Goal: Entertainment & Leisure: Consume media (video, audio)

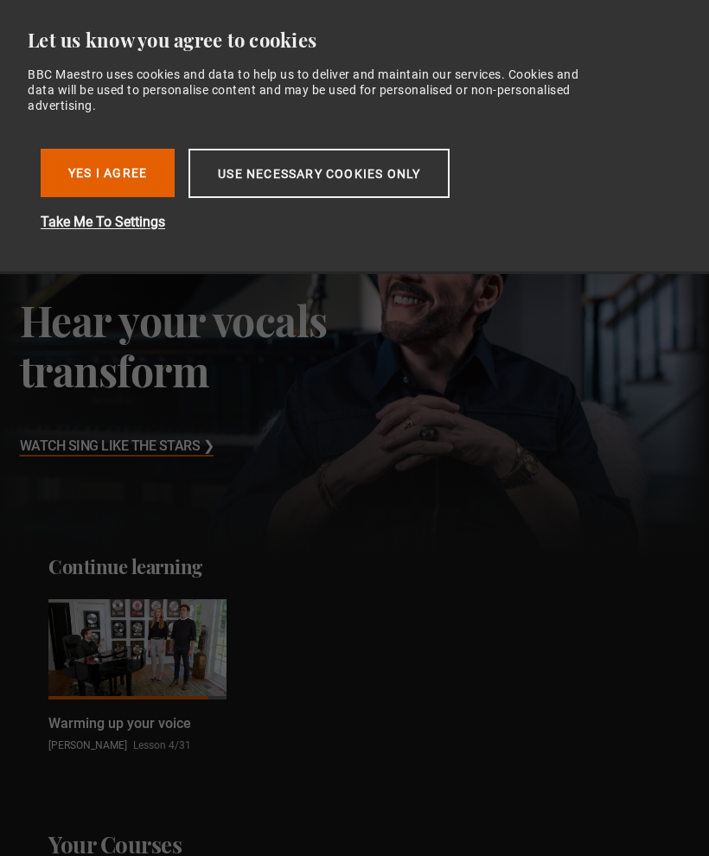
click at [108, 162] on button "Yes I Agree" at bounding box center [108, 173] width 134 height 48
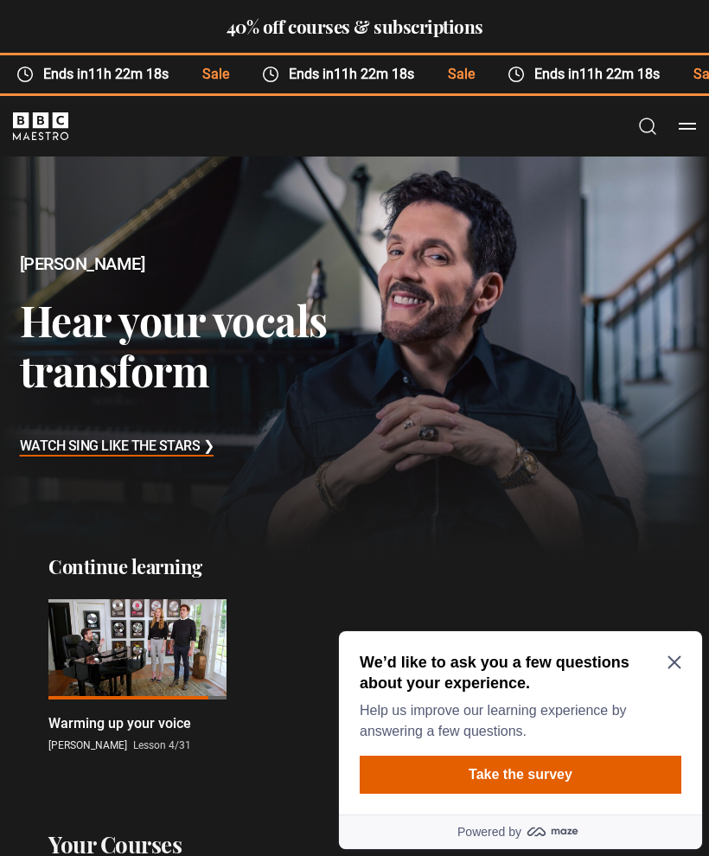
click at [677, 651] on div "We’d like to ask you a few questions about your experience. Help us improve our…" at bounding box center [520, 722] width 363 height 183
click at [680, 657] on icon "Close Maze Prompt" at bounding box center [673, 662] width 13 height 13
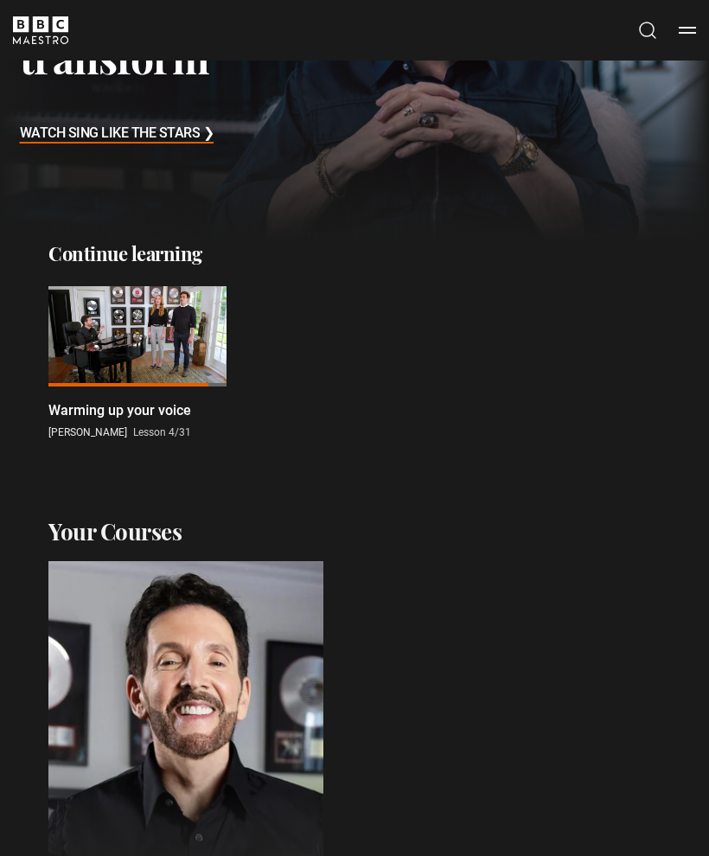
scroll to position [359, 0]
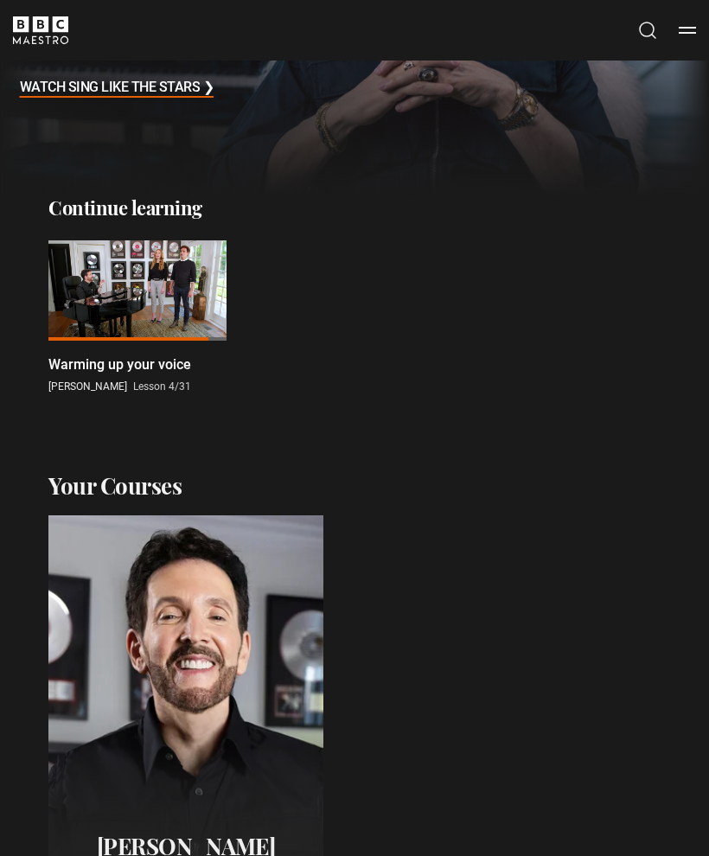
click at [140, 296] on div at bounding box center [137, 290] width 178 height 100
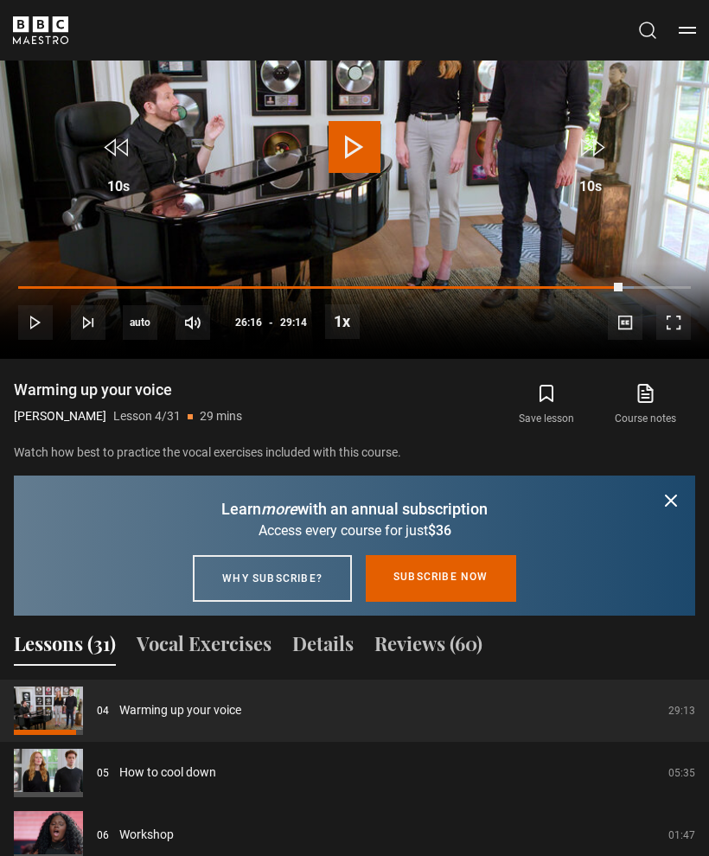
scroll to position [1360, 0]
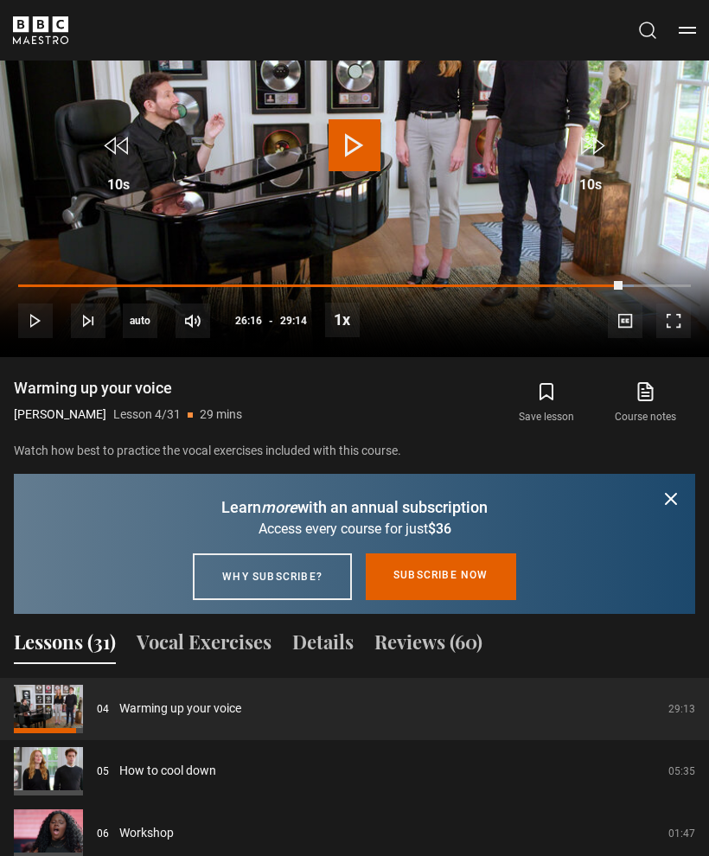
click at [213, 627] on button "Vocal Exercises" at bounding box center [204, 645] width 135 height 36
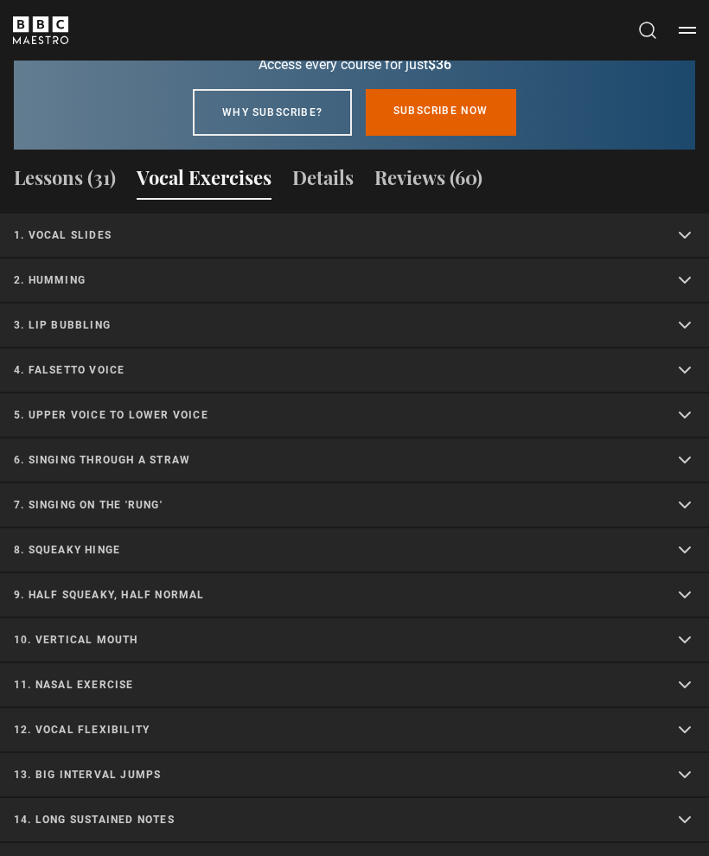
scroll to position [1824, 0]
click at [89, 163] on button "Lessons (31)" at bounding box center [65, 181] width 102 height 36
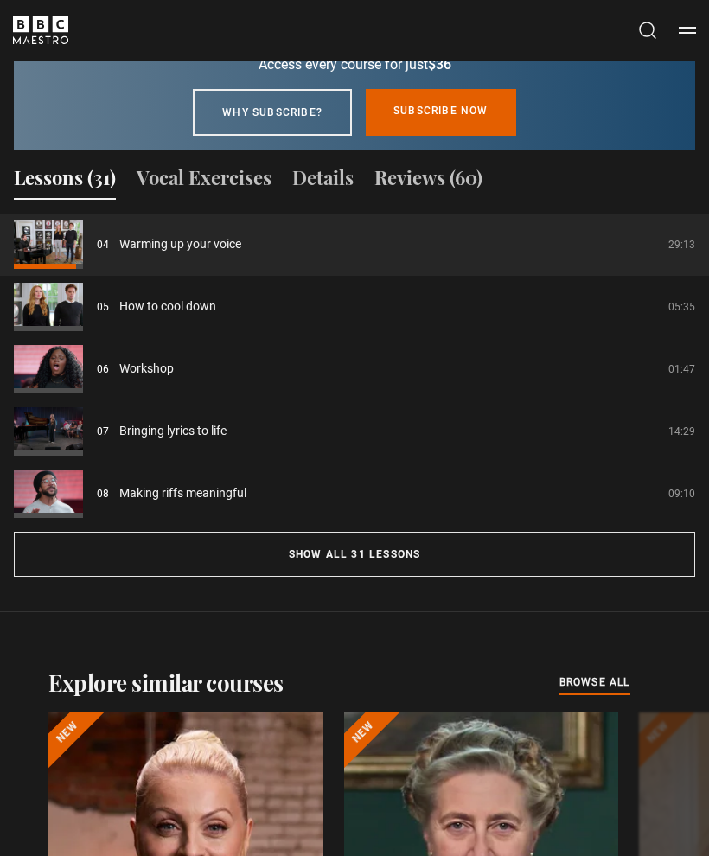
click at [437, 163] on button "Reviews (60)" at bounding box center [428, 181] width 108 height 36
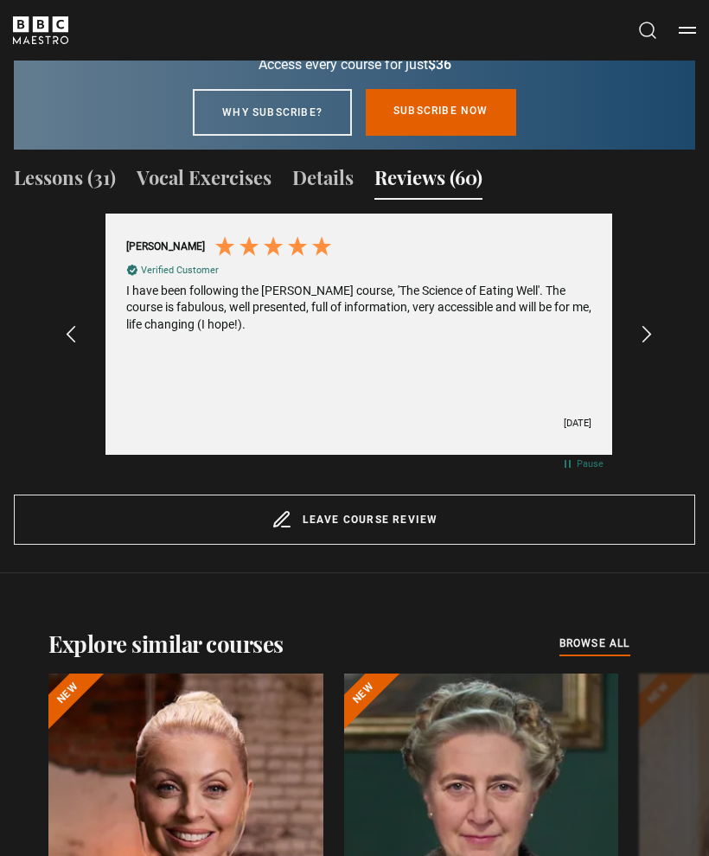
click at [668, 309] on div "Excellent 4.5 average 745 reviews [PERSON_NAME] Verified Customer I have been f…" at bounding box center [354, 346] width 681 height 267
click at [653, 324] on icon "REVIEWS.io Carousel Scroll Right" at bounding box center [646, 334] width 21 height 21
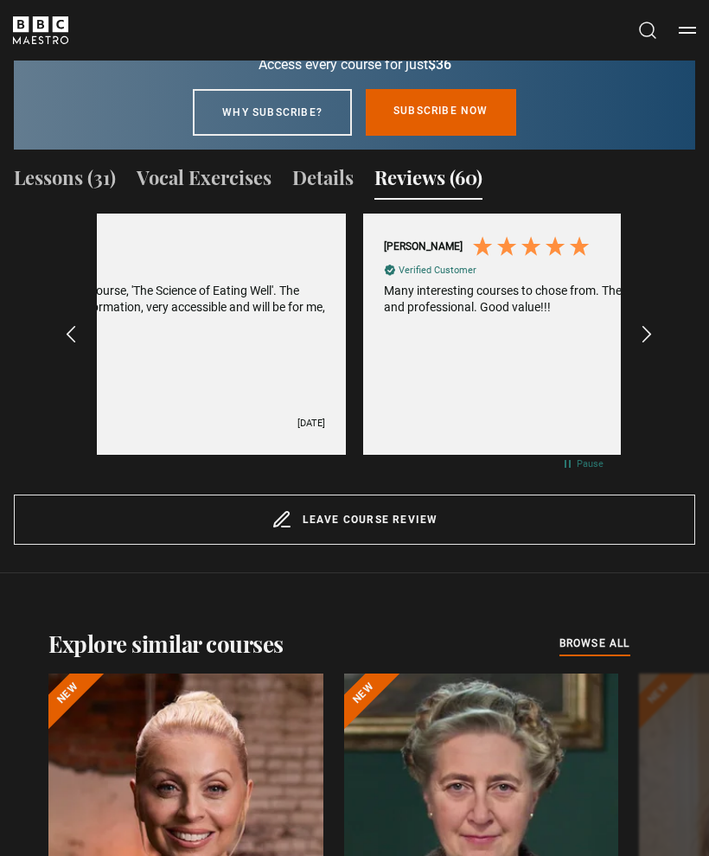
click at [653, 324] on icon "REVIEWS.io Carousel Scroll Right" at bounding box center [646, 334] width 21 height 21
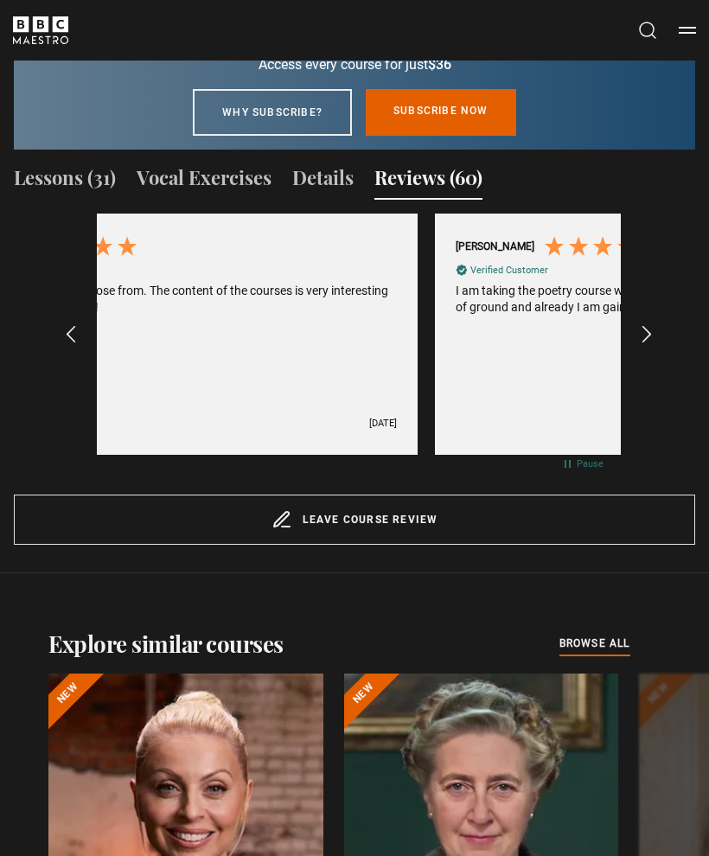
click at [655, 324] on icon "REVIEWS.io Carousel Scroll Right" at bounding box center [646, 334] width 21 height 21
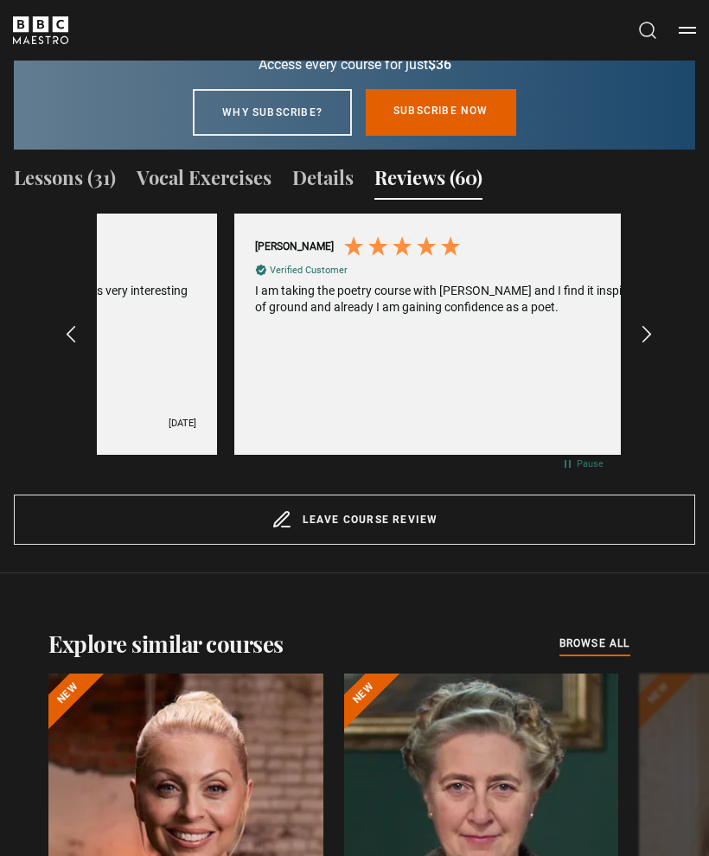
click at [657, 324] on icon "REVIEWS.io Carousel Scroll Right" at bounding box center [646, 334] width 21 height 21
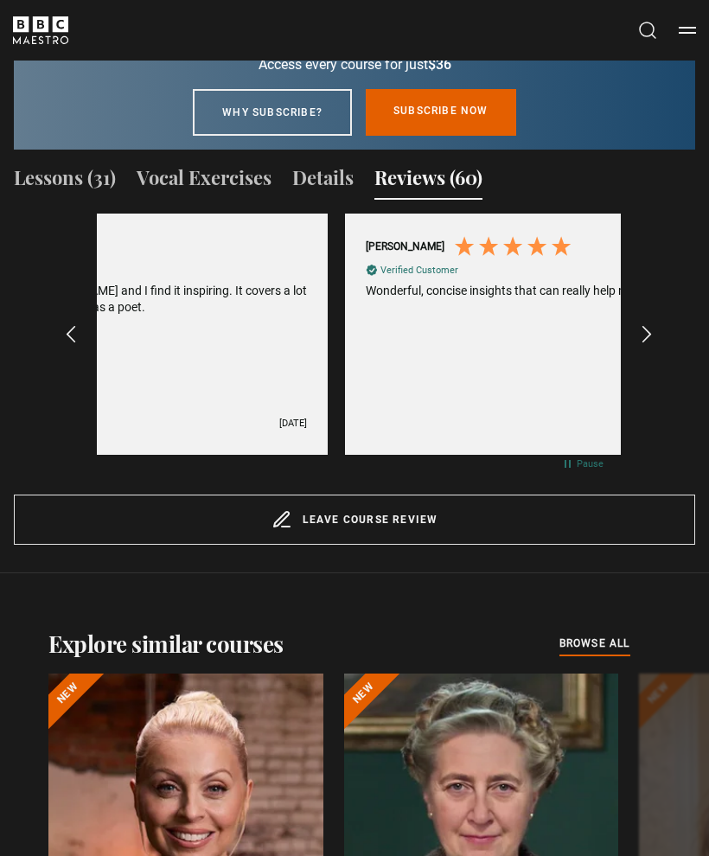
click at [653, 324] on icon "REVIEWS.io Carousel Scroll Right" at bounding box center [646, 334] width 21 height 21
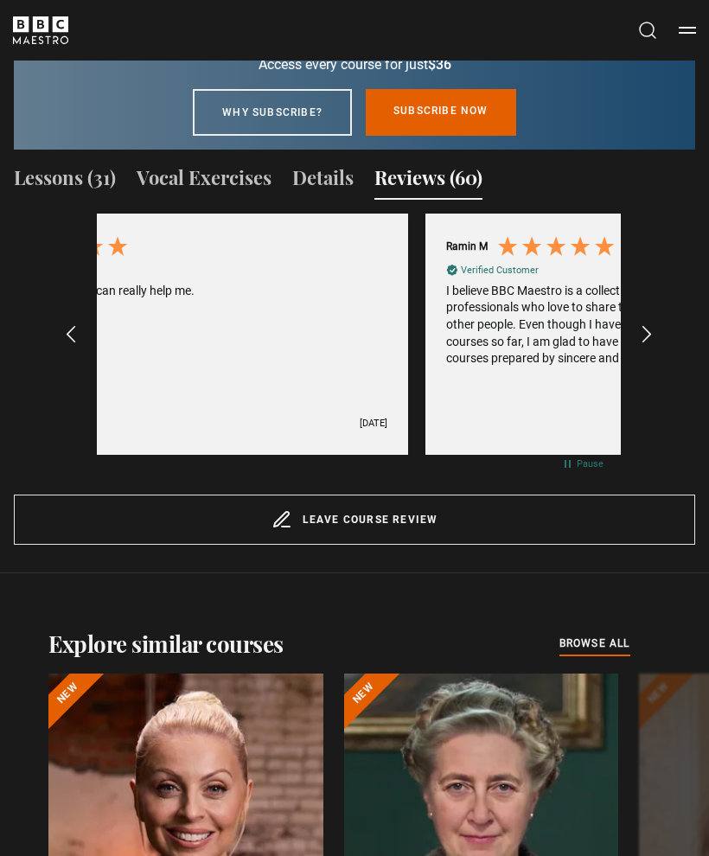
click at [650, 324] on icon "REVIEWS.io Carousel Scroll Right" at bounding box center [646, 334] width 21 height 21
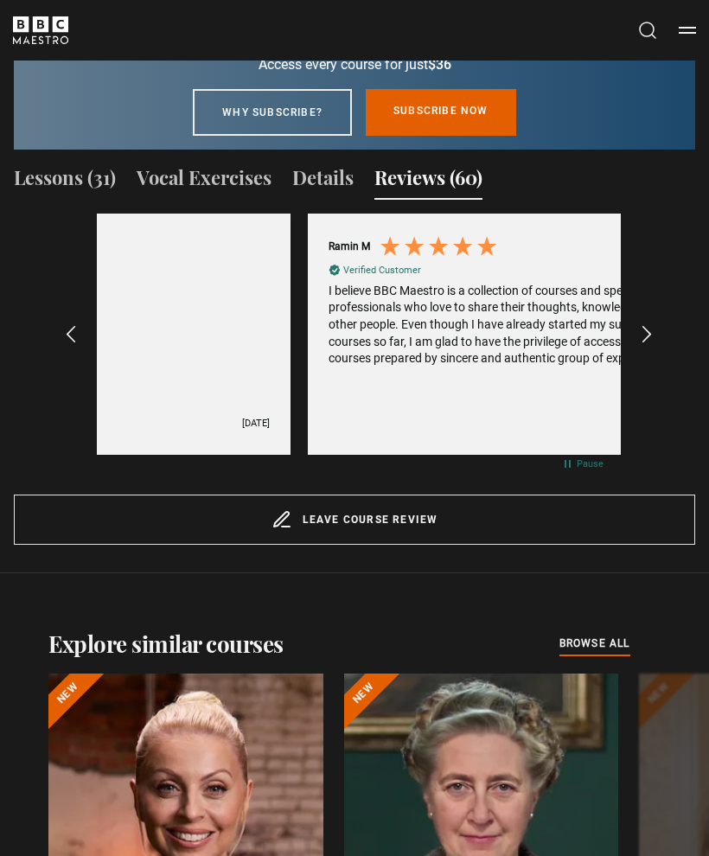
click at [650, 324] on icon "REVIEWS.io Carousel Scroll Right" at bounding box center [646, 334] width 21 height 21
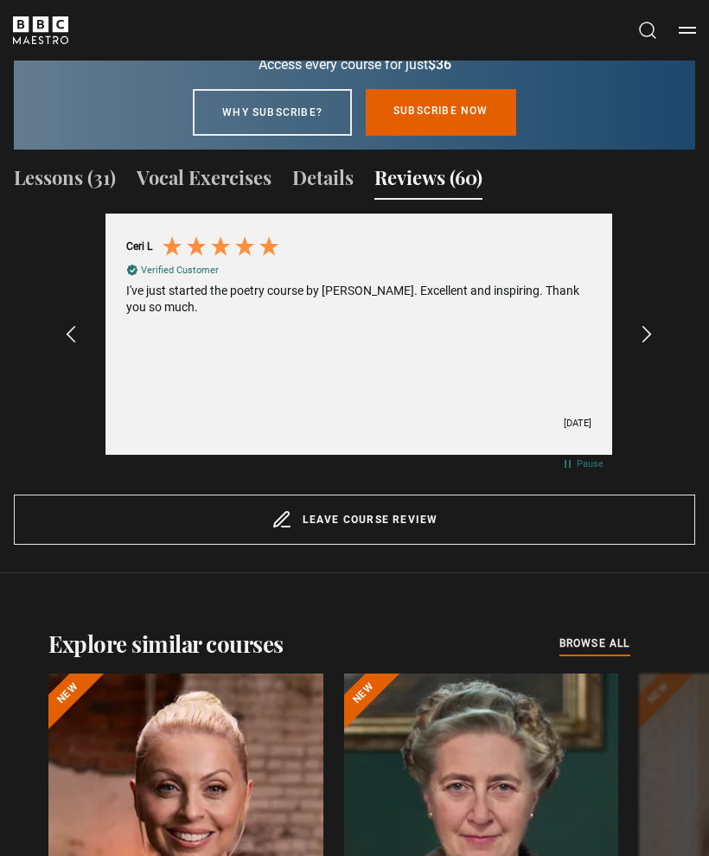
click at [655, 324] on div "REVIEWS.io Carousel Scroll Right" at bounding box center [645, 334] width 19 height 41
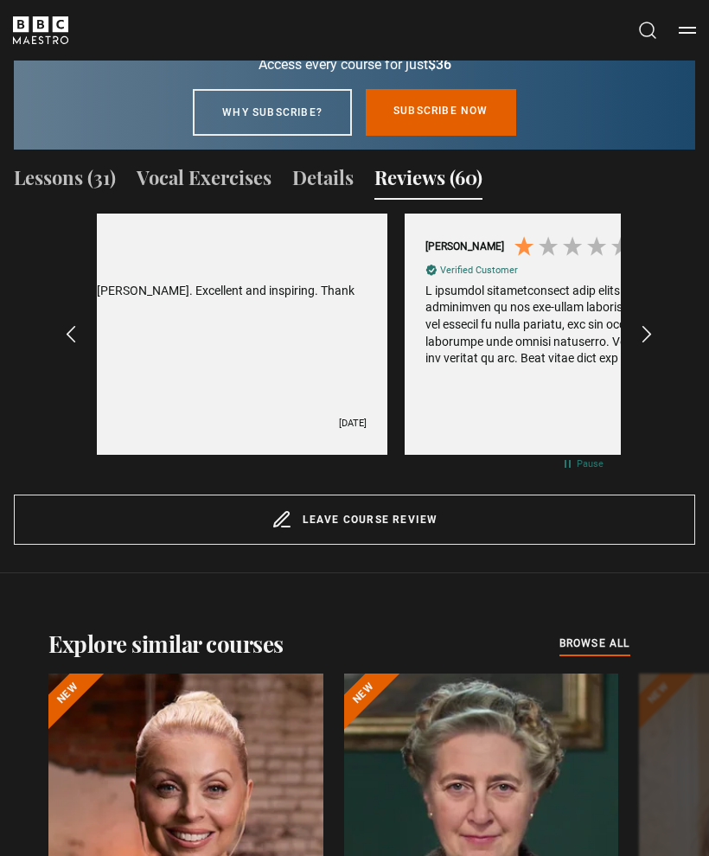
click at [654, 323] on div "REVIEWS.io Carousel Scroll Right" at bounding box center [645, 334] width 19 height 41
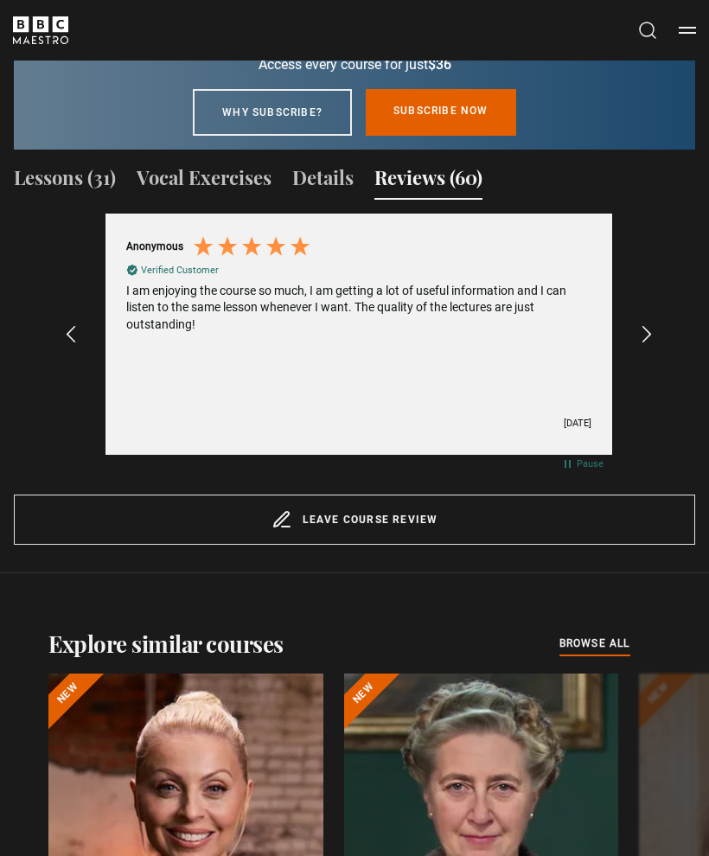
click at [655, 323] on div "REVIEWS.io Carousel Scroll Right" at bounding box center [645, 334] width 19 height 41
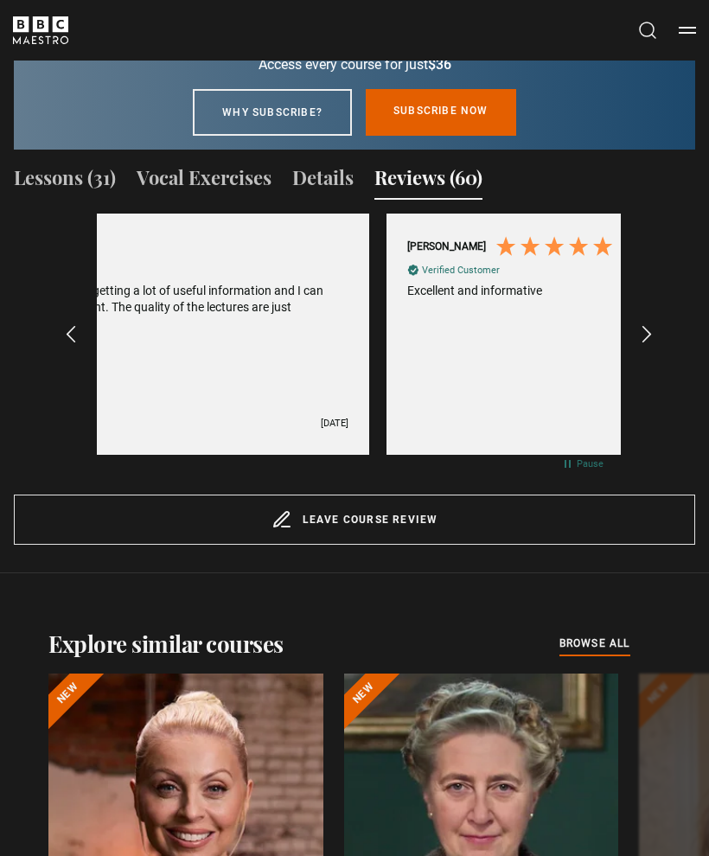
click at [655, 324] on div "REVIEWS.io Carousel Scroll Right" at bounding box center [645, 334] width 19 height 41
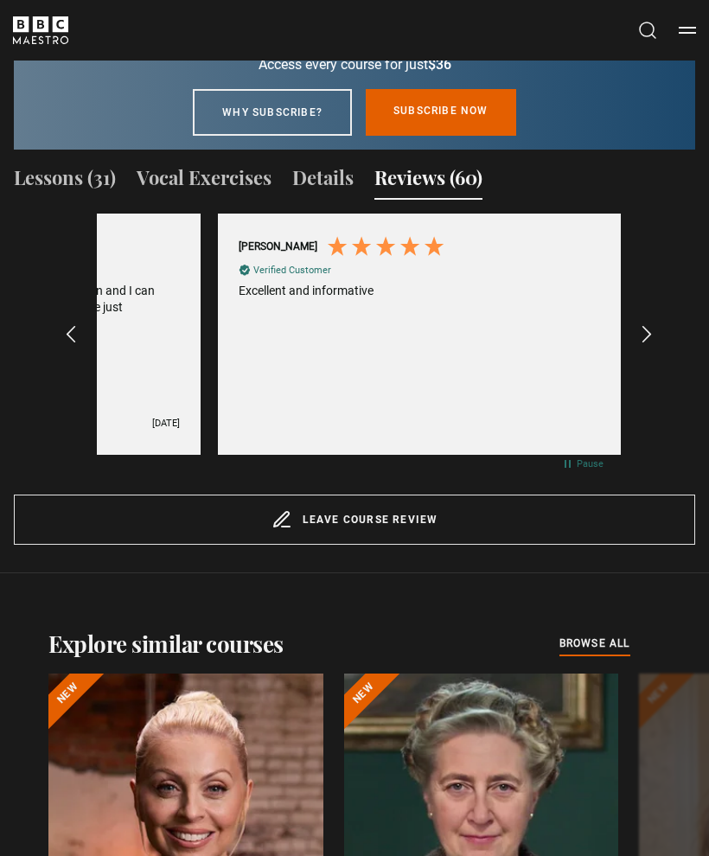
click at [653, 322] on div "REVIEWS.io Carousel Scroll Right" at bounding box center [645, 334] width 19 height 41
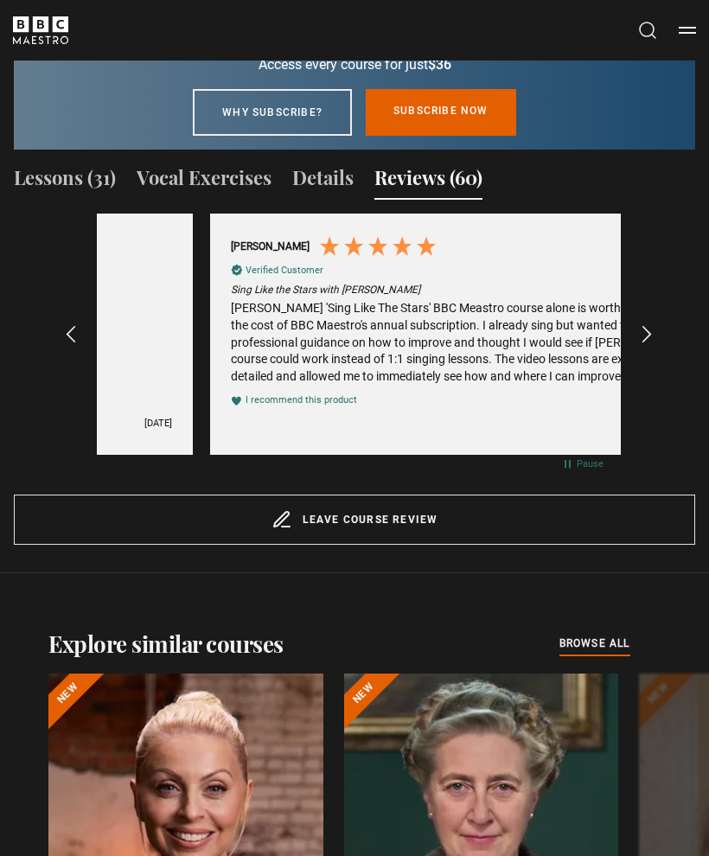
click at [651, 327] on div "REVIEWS.io Carousel Scroll Right" at bounding box center [645, 334] width 19 height 41
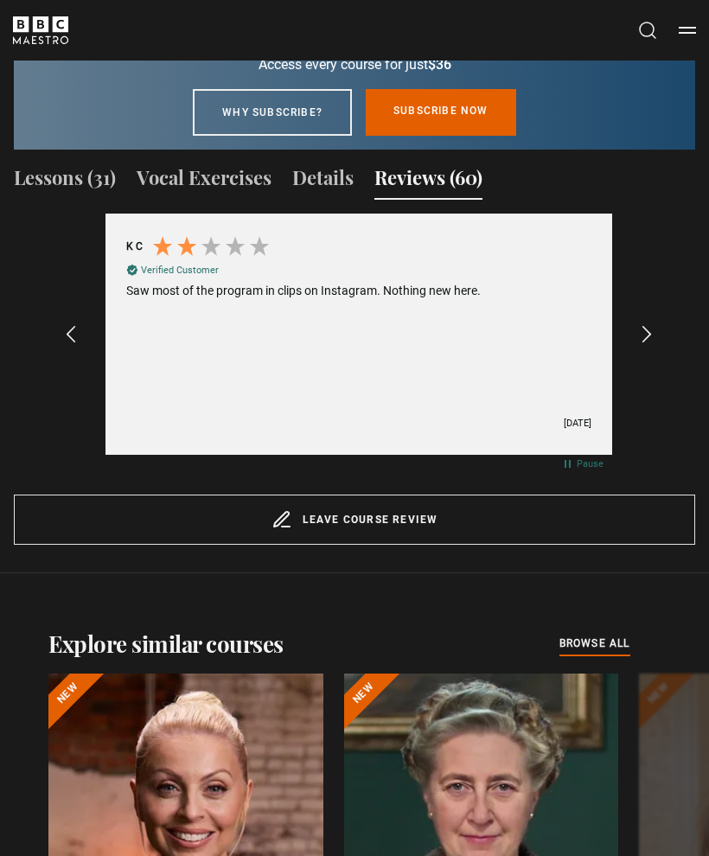
click at [653, 331] on div "REVIEWS.io Carousel Scroll Right" at bounding box center [645, 334] width 19 height 41
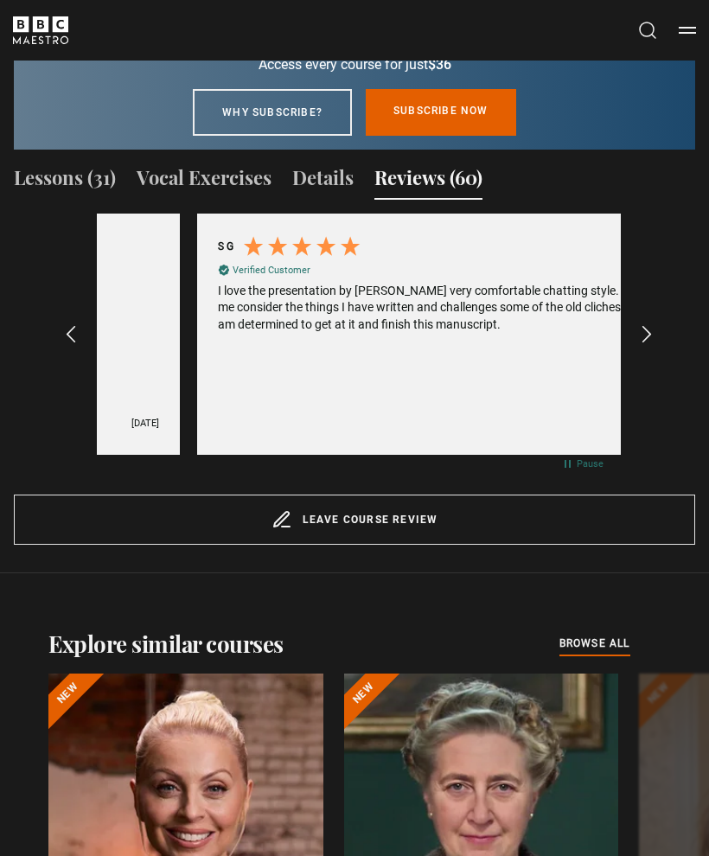
scroll to position [0, 5762]
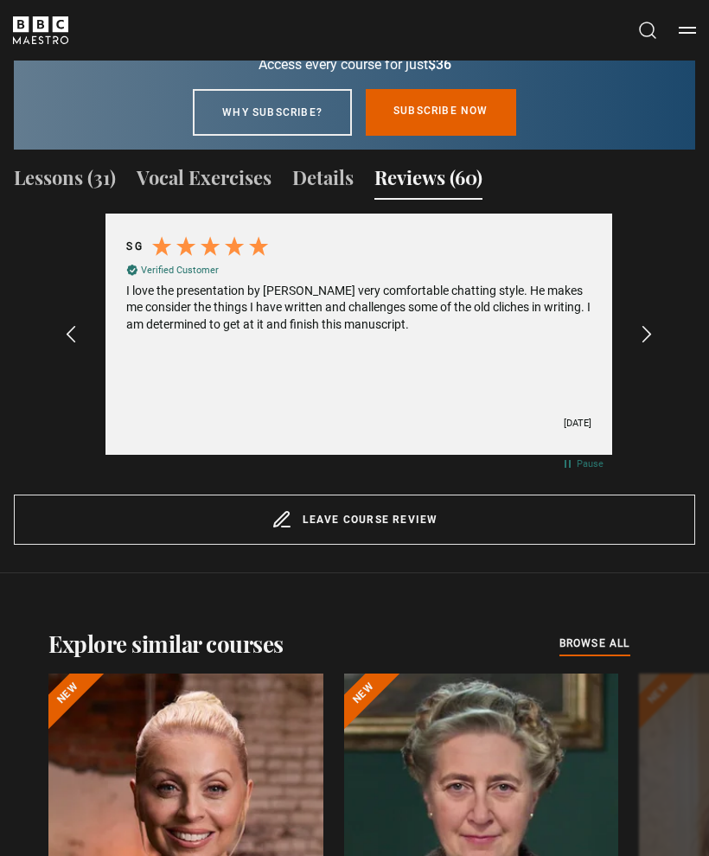
click at [84, 295] on div "[PERSON_NAME] Verified Customer I have been following the [PERSON_NAME] course,…" at bounding box center [358, 334] width 593 height 242
click at [54, 307] on div "Excellent 4.5 average 745 reviews [PERSON_NAME] Verified Customer I have been f…" at bounding box center [354, 346] width 681 height 267
click at [50, 320] on div "Excellent 4.5 average 745 reviews [PERSON_NAME] Verified Customer I have been f…" at bounding box center [354, 346] width 681 height 267
click at [81, 322] on div "REVIEWS.io Carousel Scroll Left" at bounding box center [71, 334] width 19 height 41
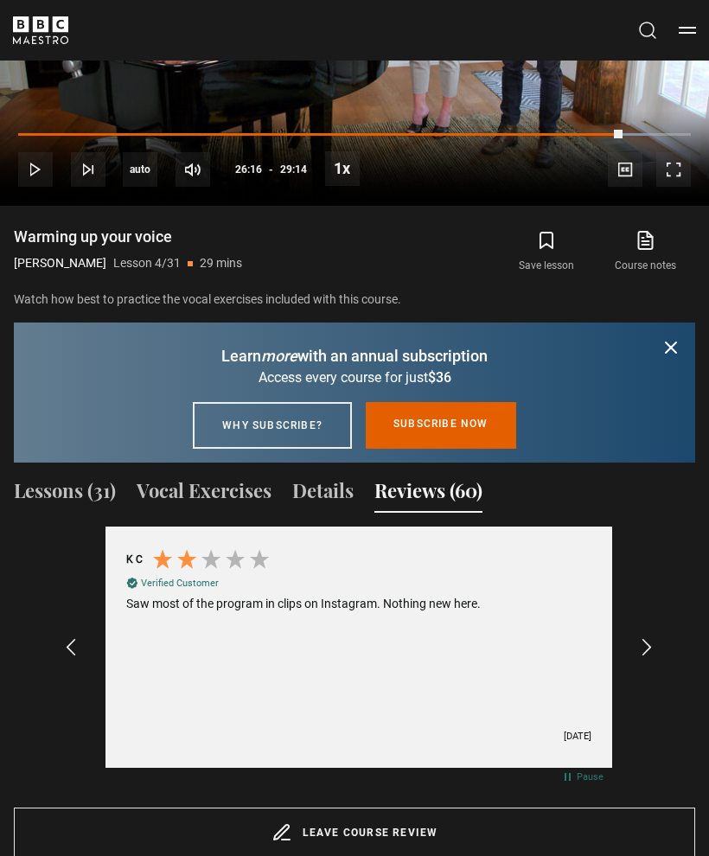
scroll to position [1507, 0]
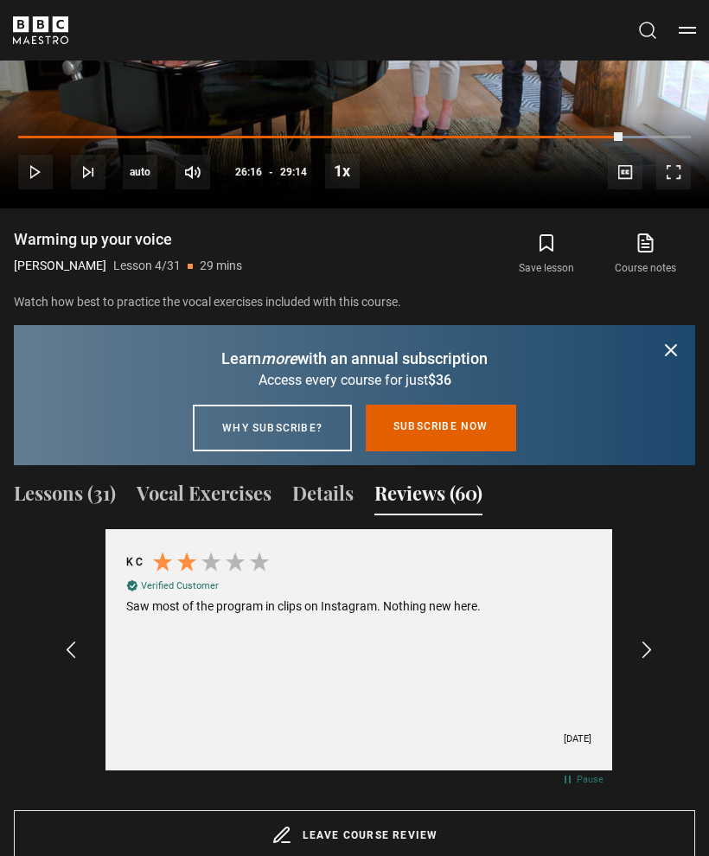
click at [73, 480] on button "Lessons (31)" at bounding box center [65, 498] width 102 height 36
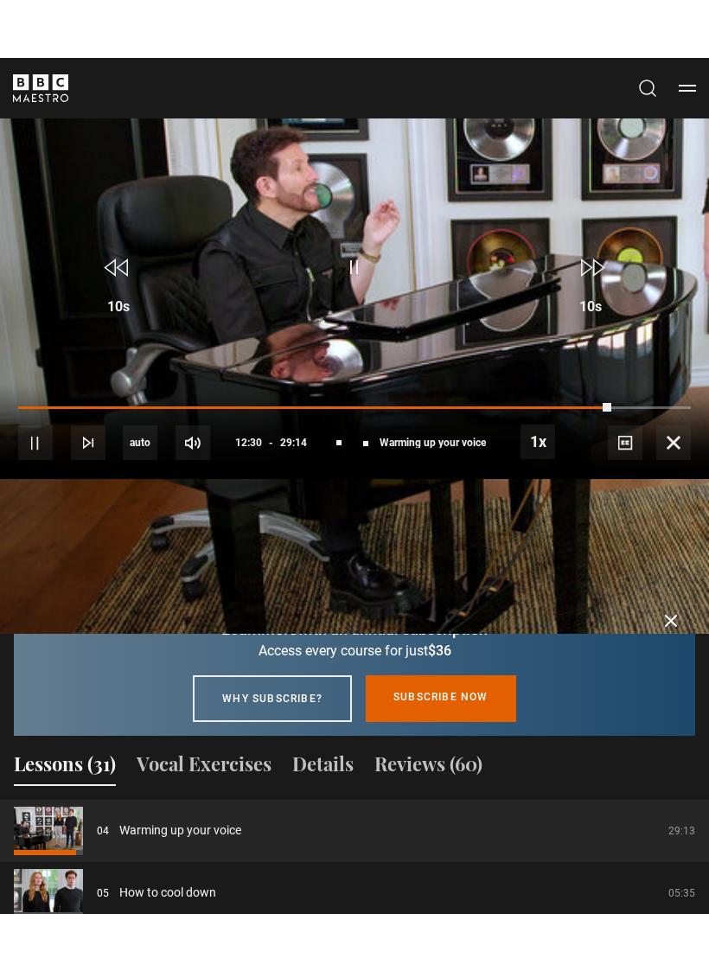
scroll to position [21, 0]
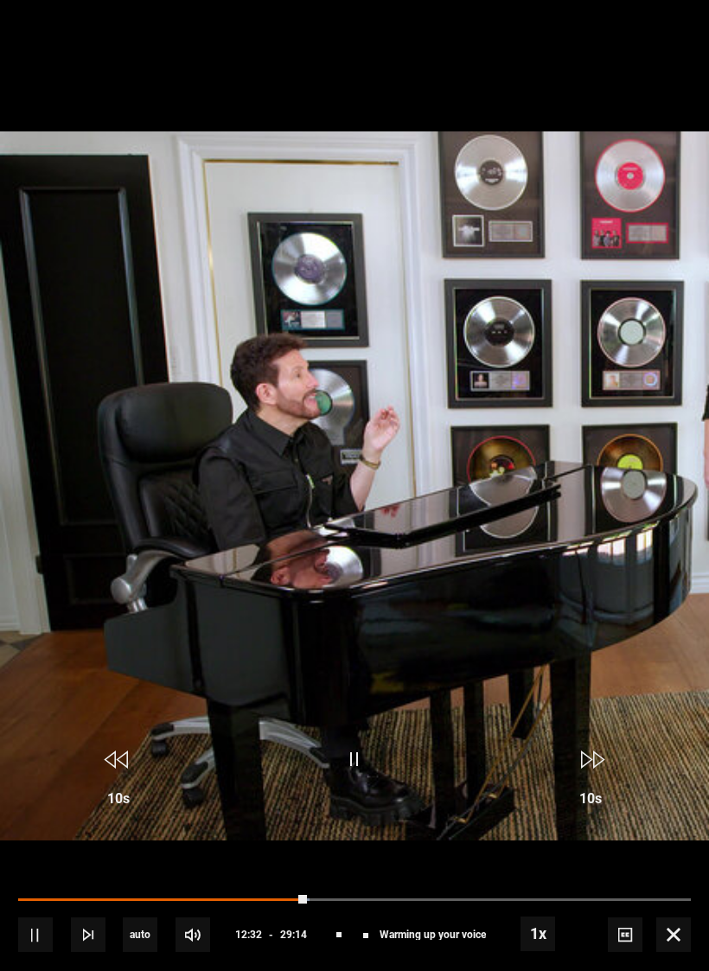
click at [241, 839] on video-js "Video Player is loading. Play Lesson Warming up your voice 10s Skip Back 10 sec…" at bounding box center [354, 485] width 709 height 971
click at [24, 855] on div "Progress Bar" at bounding box center [163, 899] width 290 height 3
click at [29, 855] on div "10s Skip Back 10 seconds Pause 10s Skip Forward 10 seconds Loaded : 43.61% Paus…" at bounding box center [354, 923] width 709 height 96
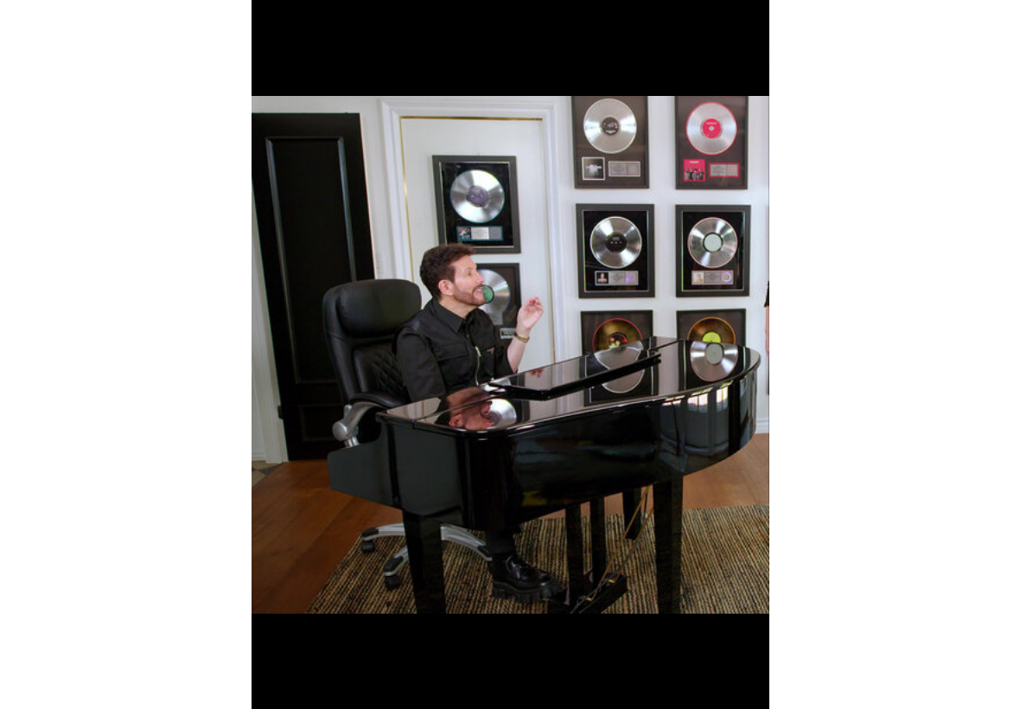
scroll to position [0, 0]
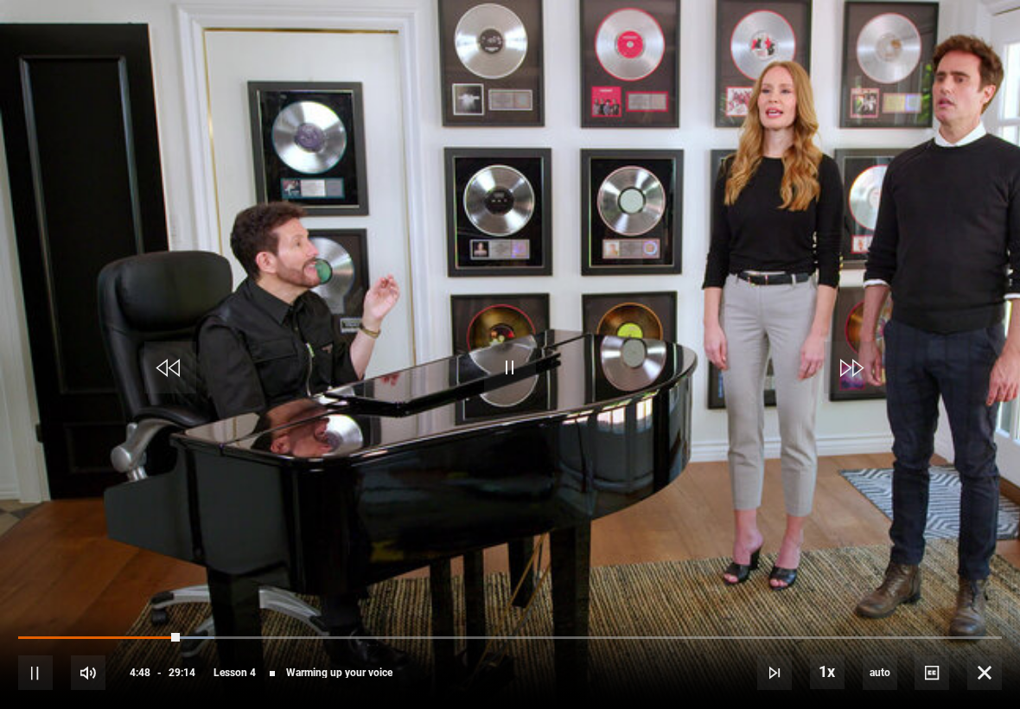
click at [708, 457] on video-js "Video Player is loading. Play Lesson Warming up your voice 10s Skip Back 10 sec…" at bounding box center [510, 354] width 1020 height 709
click at [708, 462] on video-js "Video Player is loading. Play Lesson Warming up your voice 10s Skip Back 10 sec…" at bounding box center [510, 354] width 1020 height 709
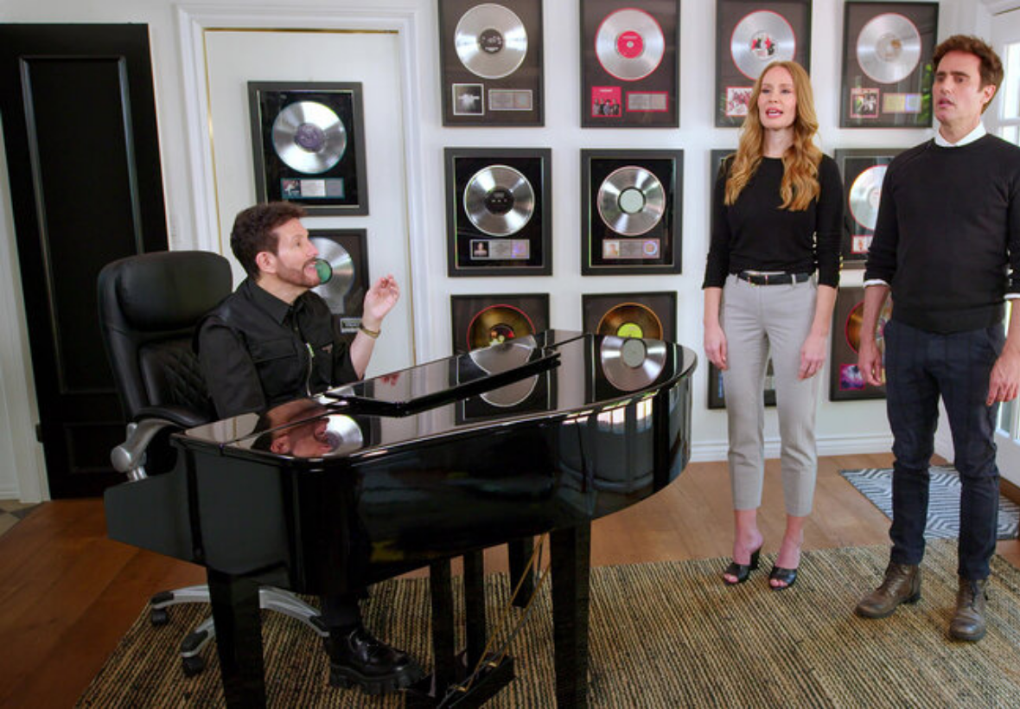
click at [708, 389] on video-js "Video Player is loading. Play Lesson Warming up your voice 10s Skip Back 10 sec…" at bounding box center [510, 354] width 1020 height 709
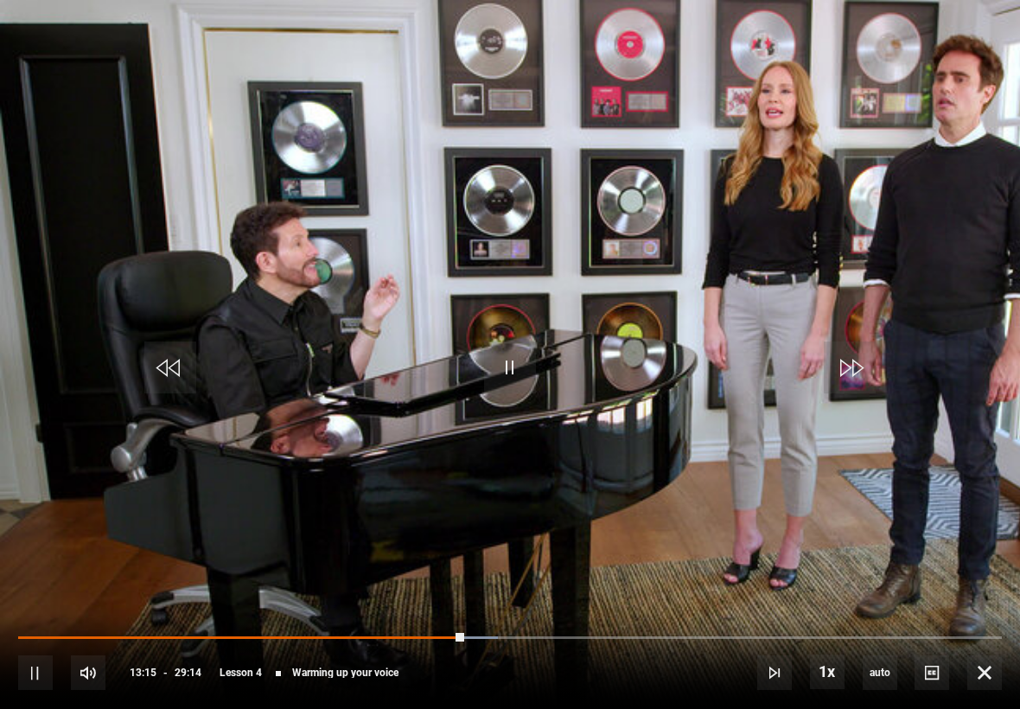
click at [708, 471] on video-js "Video Player is loading. Play Lesson Warming up your voice 10s Skip Back 10 sec…" at bounding box center [510, 354] width 1020 height 709
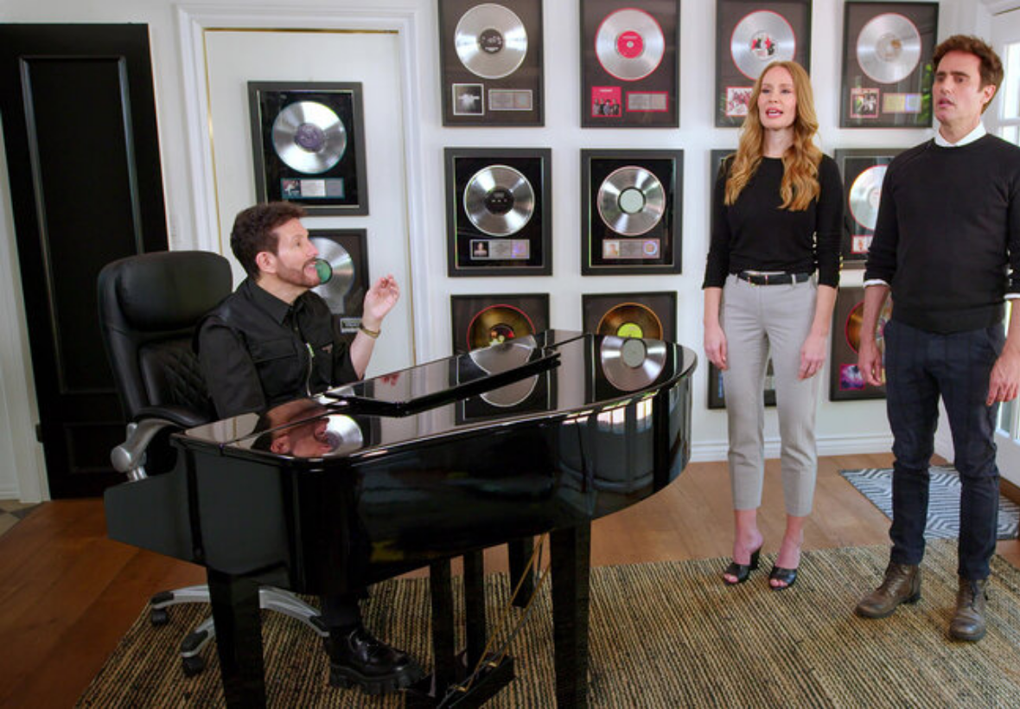
click at [708, 510] on video-js "Video Player is loading. Play Lesson Warming up your voice 10s Skip Back 10 sec…" at bounding box center [510, 354] width 1020 height 709
click at [590, 520] on video-js "Video Player is loading. Play Lesson Warming up your voice 10s Skip Back 10 sec…" at bounding box center [510, 354] width 1020 height 709
click at [708, 529] on video-js "Video Player is loading. Play Lesson Warming up your voice 10s Skip Back 10 sec…" at bounding box center [510, 354] width 1020 height 709
click at [621, 513] on video-js "Video Player is loading. Play Lesson Warming up your voice 10s Skip Back 10 sec…" at bounding box center [510, 354] width 1020 height 709
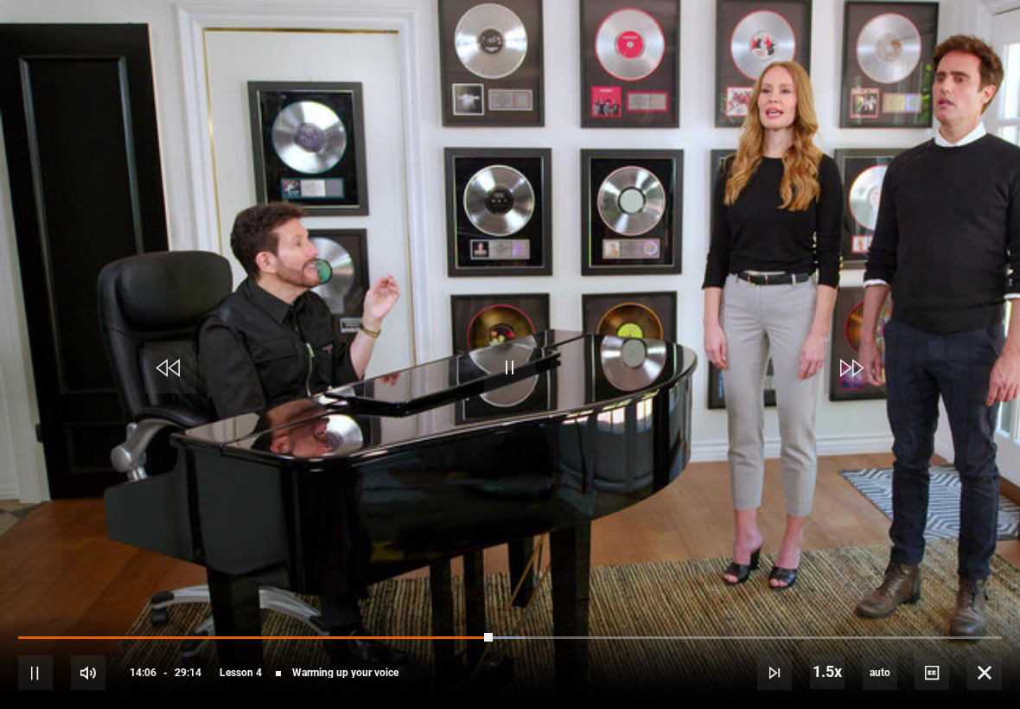
click at [42, 674] on span "Video Player" at bounding box center [35, 672] width 35 height 35
click at [693, 415] on video-js "Video Player is loading. Play Lesson Warming up your voice 10s Skip Back 10 sec…" at bounding box center [510, 354] width 1020 height 709
click at [511, 373] on span "Video Player" at bounding box center [510, 367] width 52 height 52
click at [708, 487] on video-js "Video Player is loading. Play Lesson Warming up your voice 10s Skip Back 10 sec…" at bounding box center [510, 354] width 1020 height 709
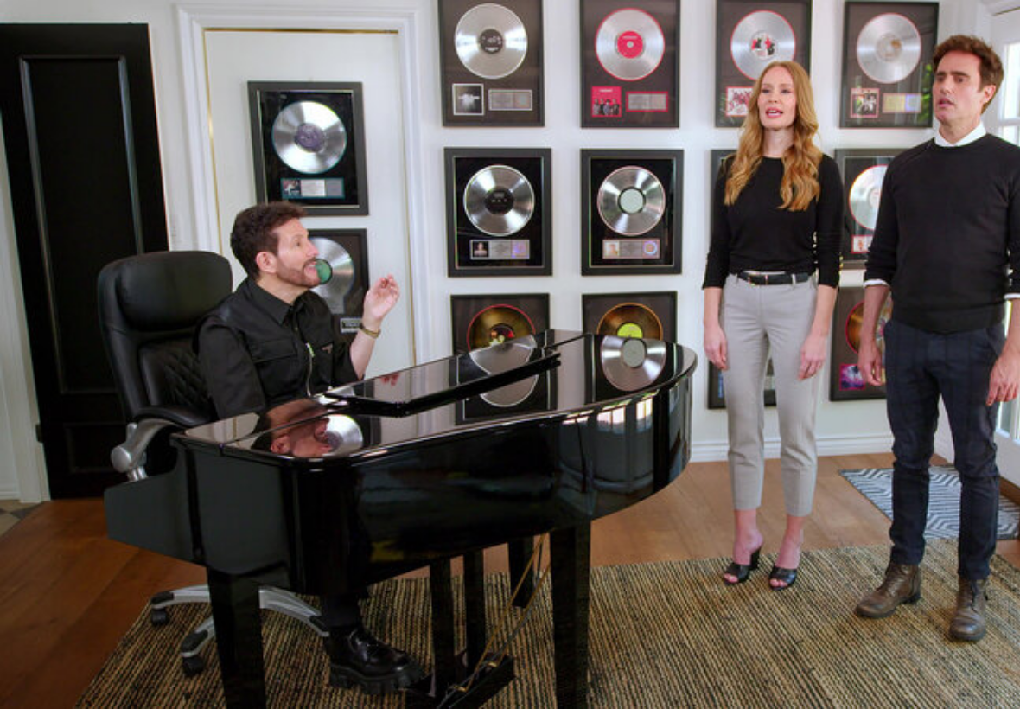
click at [534, 497] on video-js "Video Player is loading. Play Lesson Warming up your voice 10s Skip Back 10 sec…" at bounding box center [510, 354] width 1020 height 709
click at [708, 337] on video-js "Video Player is loading. Play Lesson Warming up your voice 10s Skip Back 10 sec…" at bounding box center [510, 354] width 1020 height 709
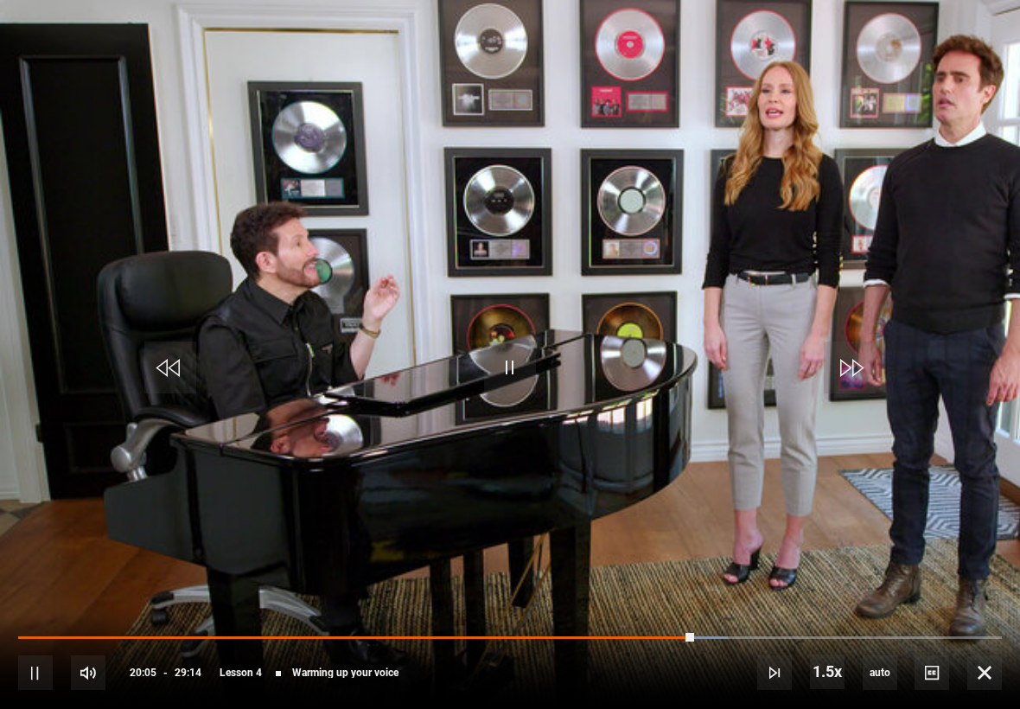
click at [708, 460] on video-js "Video Player is loading. Play Lesson Warming up your voice 10s Skip Back 10 sec…" at bounding box center [510, 354] width 1020 height 709
click at [708, 430] on video-js "Video Player is loading. Play Lesson Warming up your voice 10s Skip Back 10 sec…" at bounding box center [510, 354] width 1020 height 709
click at [708, 420] on video-js "Video Player is loading. Play Lesson Warming up your voice 10s Skip Back 10 sec…" at bounding box center [510, 354] width 1020 height 709
